Goal: Complete application form

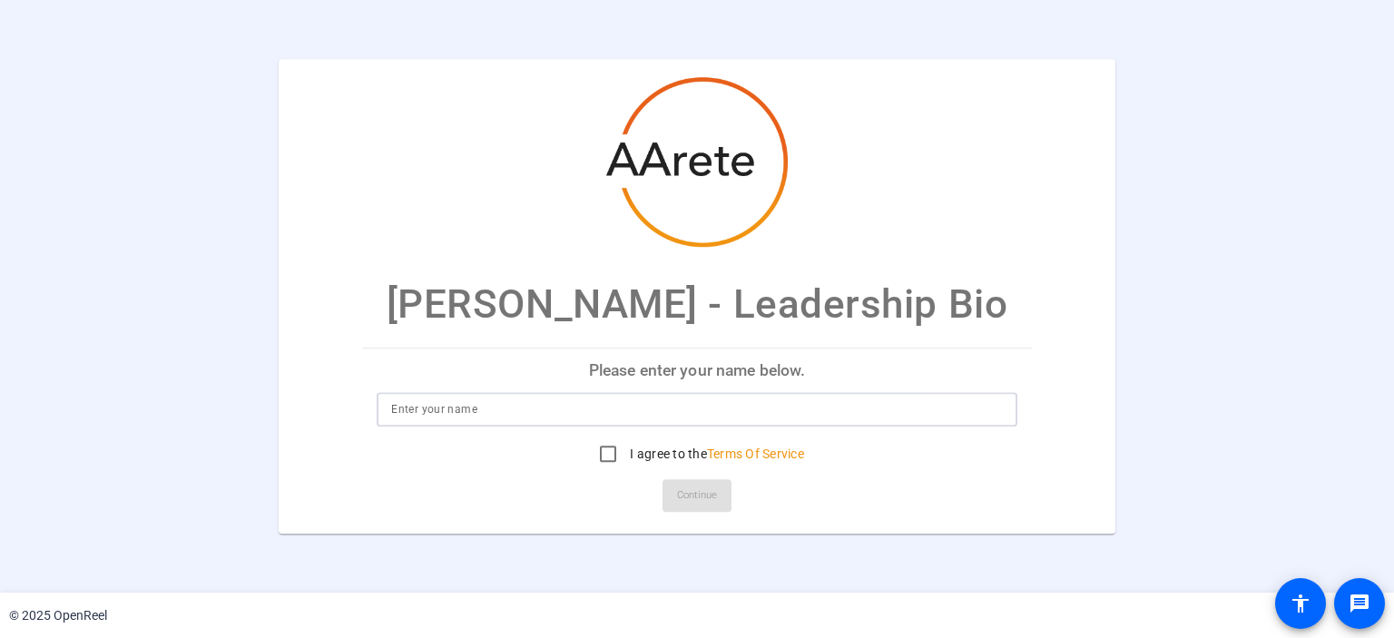
click at [565, 412] on input at bounding box center [696, 409] width 611 height 22
type input "[PERSON_NAME]"
click at [604, 445] on input "I agree to the Terms Of Service" at bounding box center [608, 454] width 36 height 36
checkbox input "true"
click at [705, 497] on span "Continue" at bounding box center [697, 495] width 40 height 27
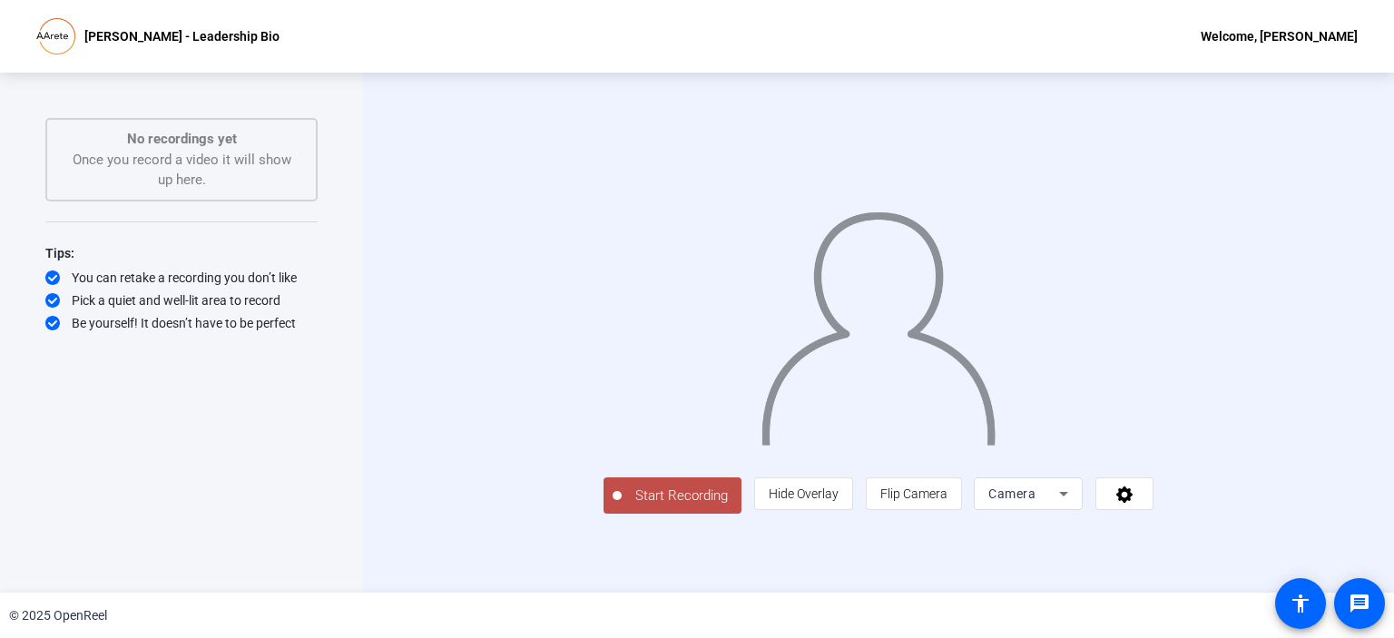
scroll to position [26, 0]
click at [1355, 596] on mat-icon "message" at bounding box center [1359, 604] width 22 height 22
click at [1135, 503] on icon at bounding box center [1124, 494] width 21 height 18
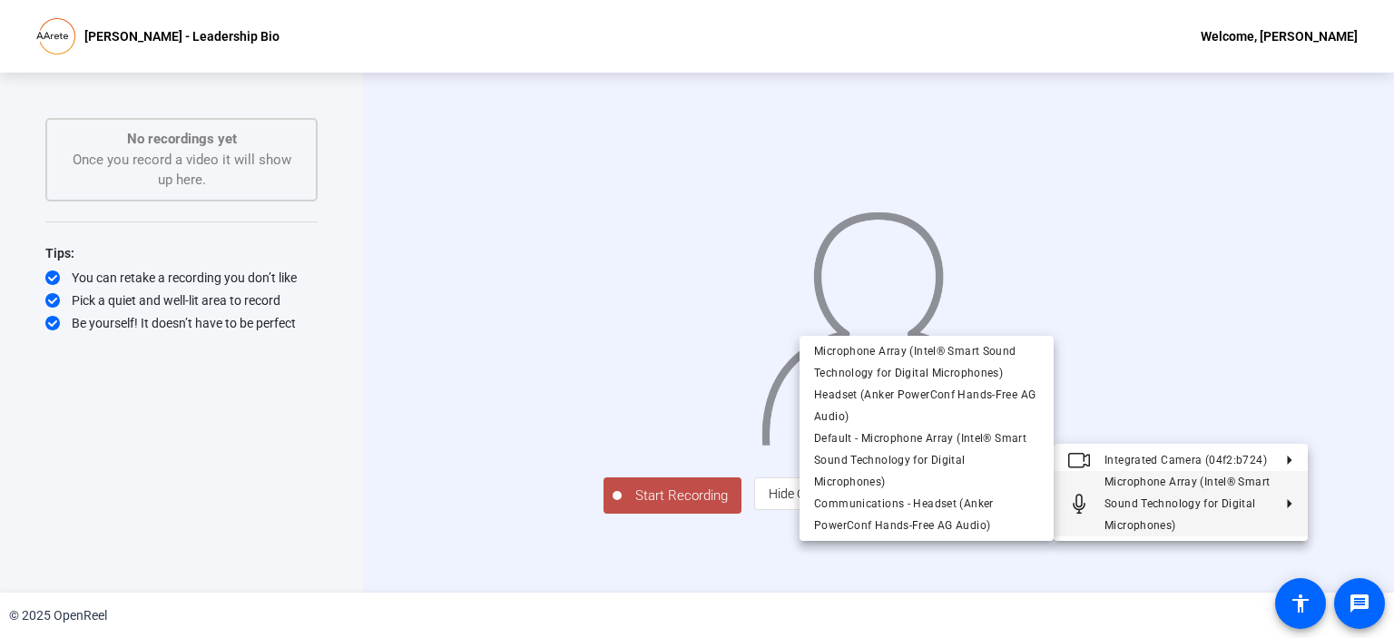
click at [200, 453] on div at bounding box center [697, 319] width 1394 height 638
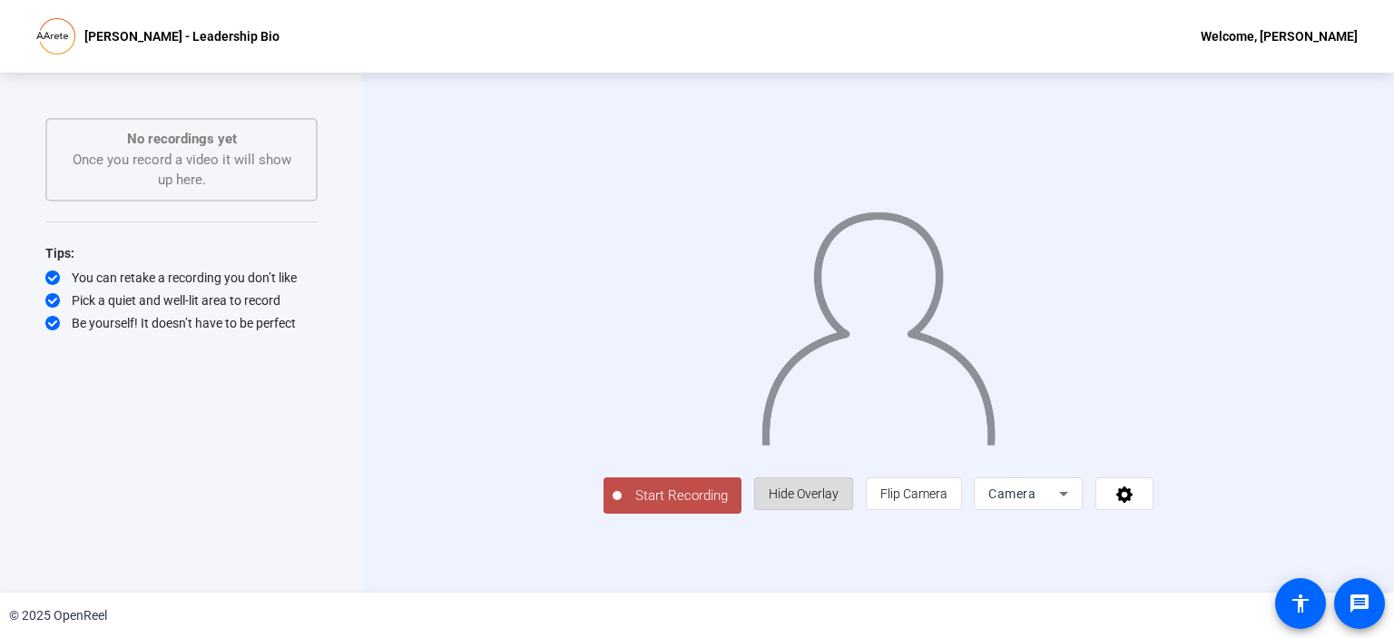
click at [838, 501] on span "Hide Overlay" at bounding box center [804, 493] width 70 height 15
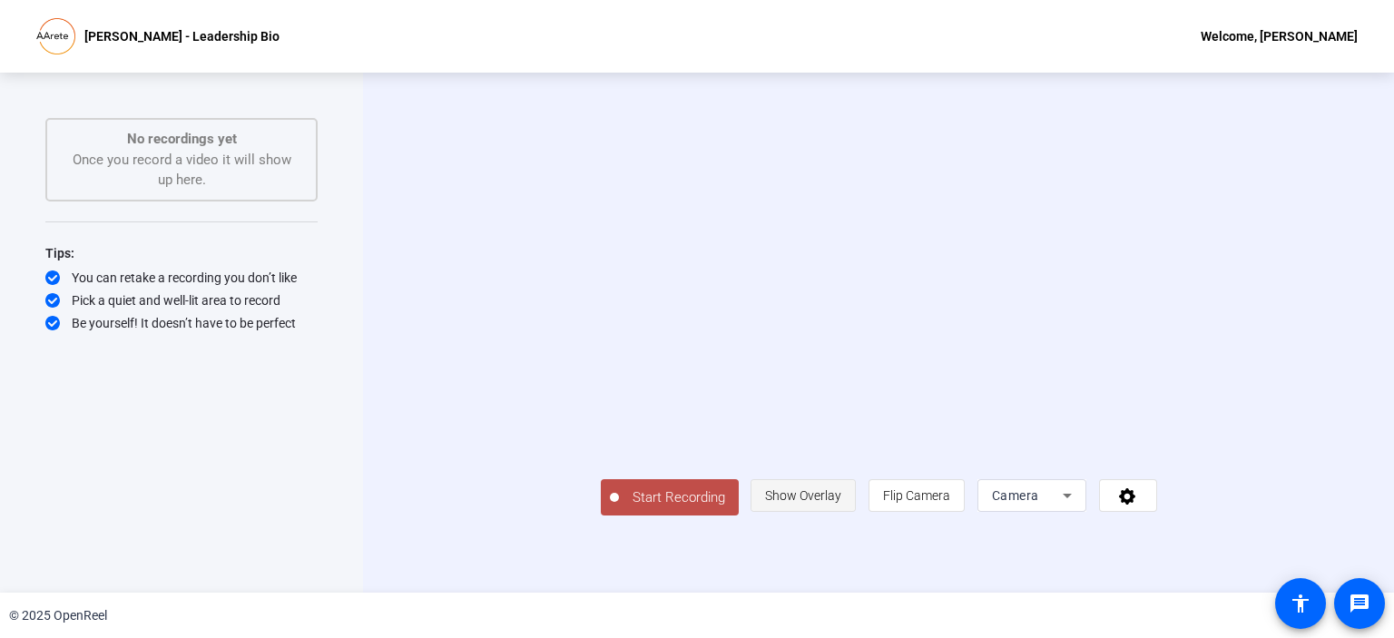
click at [841, 503] on span "Show Overlay" at bounding box center [803, 495] width 76 height 15
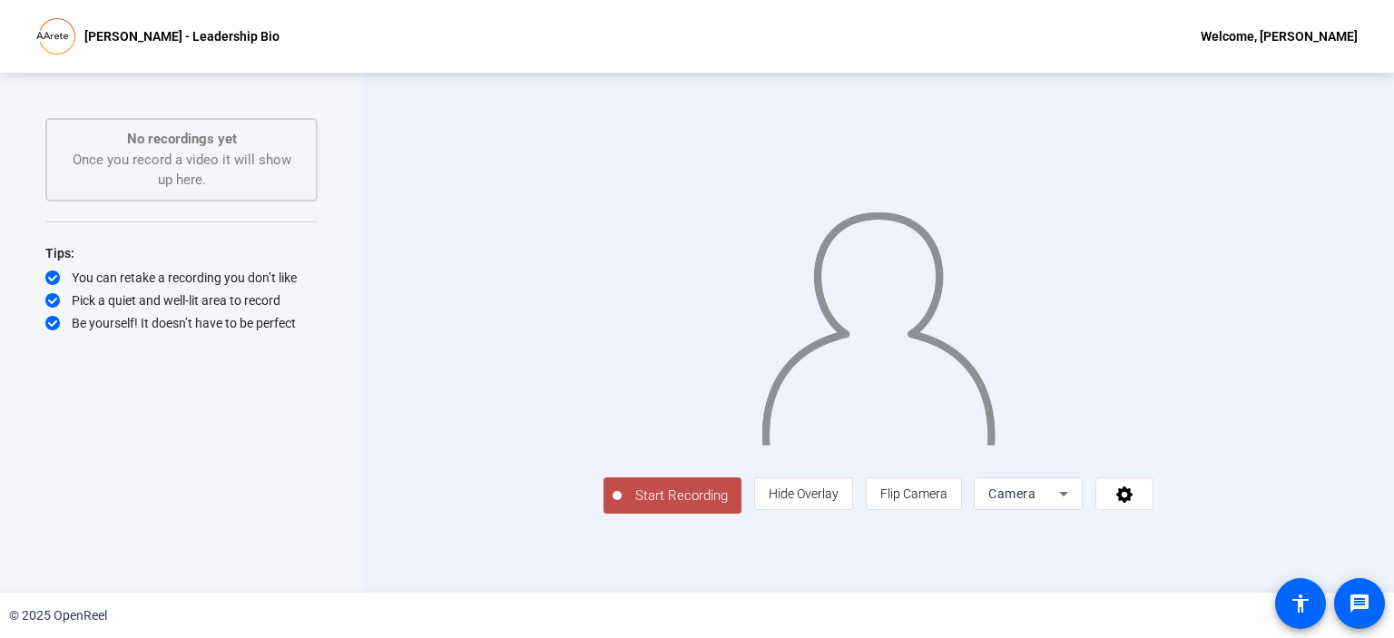
click at [1343, 28] on div "Welcome, [PERSON_NAME]" at bounding box center [1278, 36] width 157 height 22
click at [1343, 28] on div at bounding box center [697, 319] width 1394 height 638
